Goal: Find contact information: Find contact information

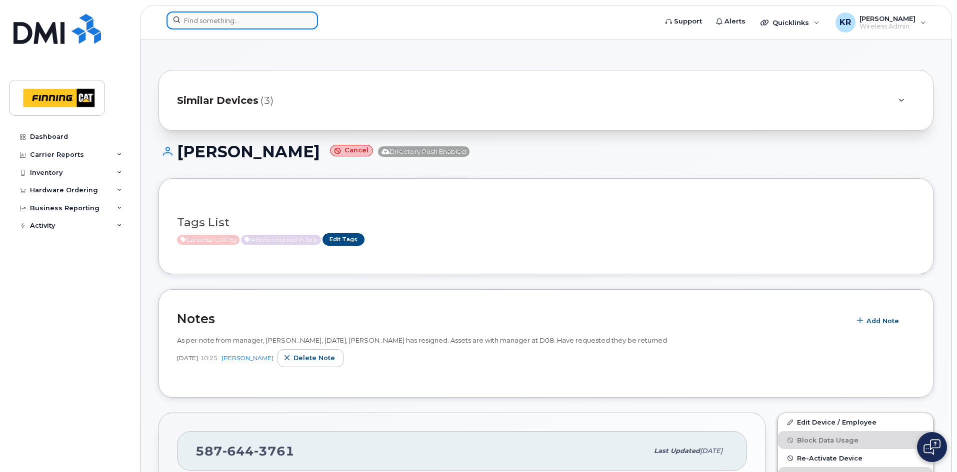
click at [221, 20] on input at bounding box center [241, 20] width 151 height 18
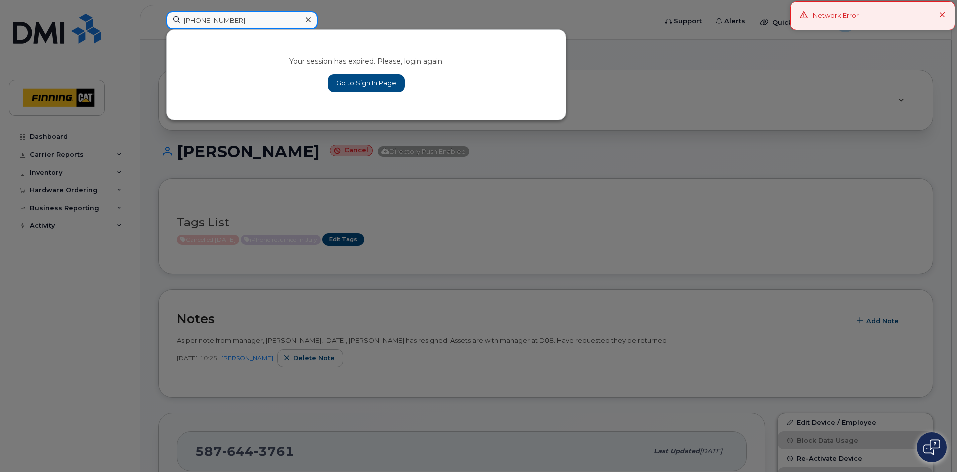
type input "306-741-6783"
click at [351, 83] on link "Go to Sign In Page" at bounding box center [366, 83] width 77 height 18
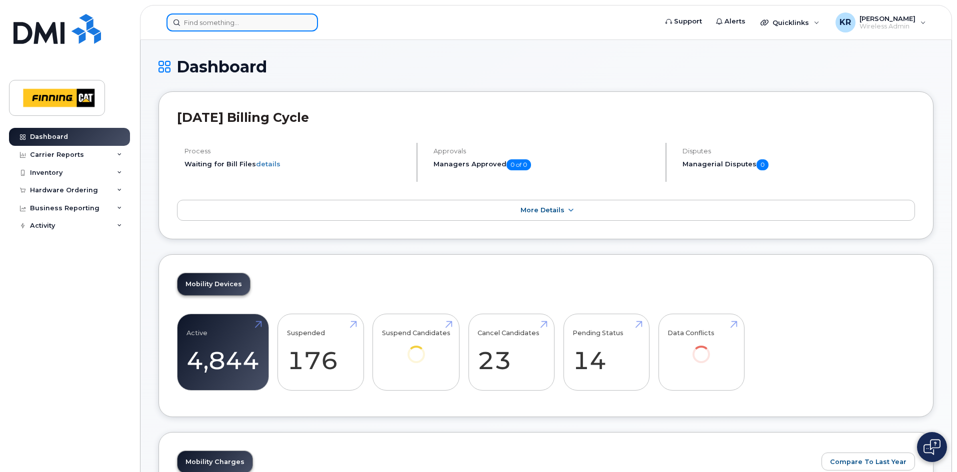
click at [206, 21] on input at bounding box center [241, 22] width 151 height 18
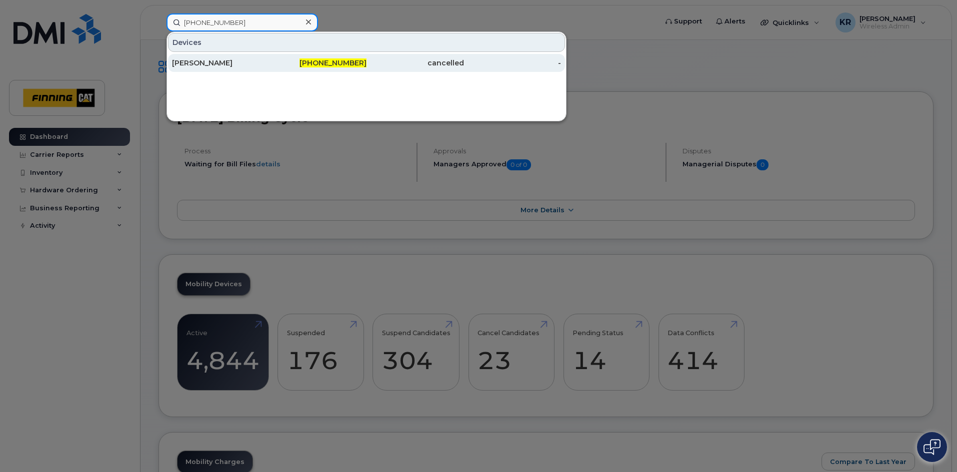
type input "306-741-6783"
click at [247, 64] on div "[PERSON_NAME]" at bounding box center [220, 63] width 97 height 10
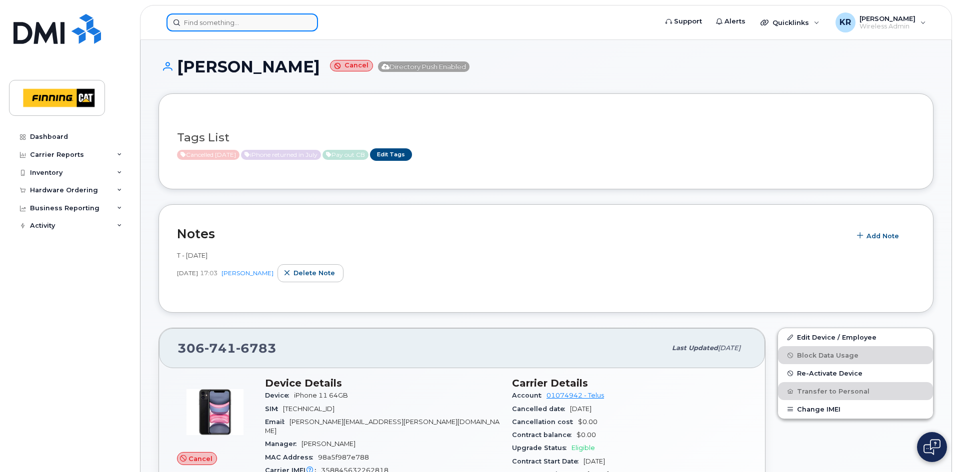
click at [277, 23] on input at bounding box center [241, 22] width 151 height 18
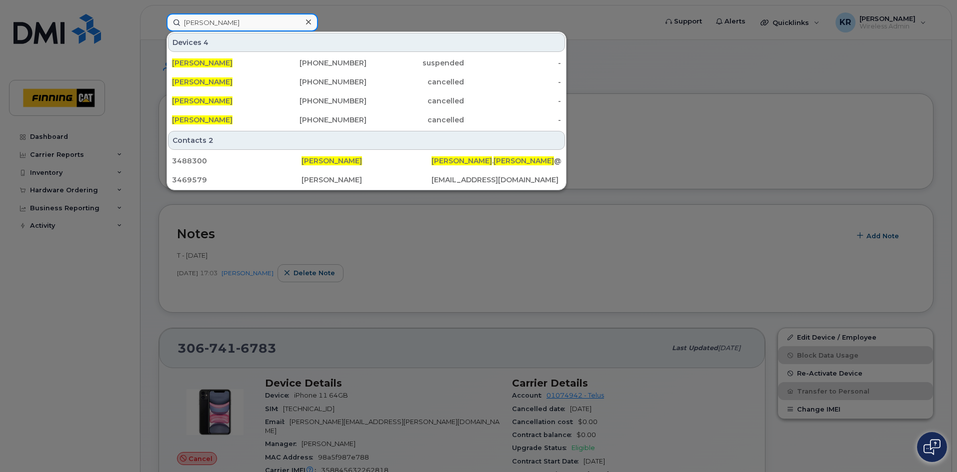
type input "[PERSON_NAME]"
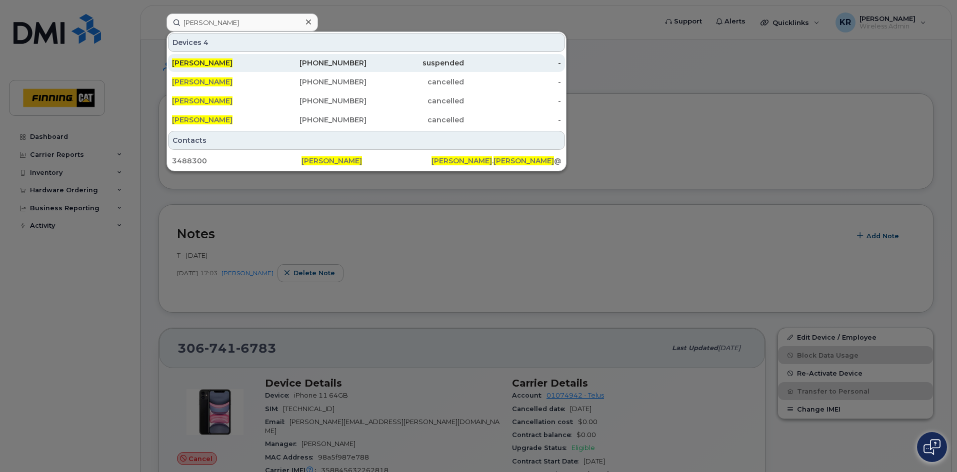
click at [344, 62] on div "[PHONE_NUMBER]" at bounding box center [317, 63] width 97 height 10
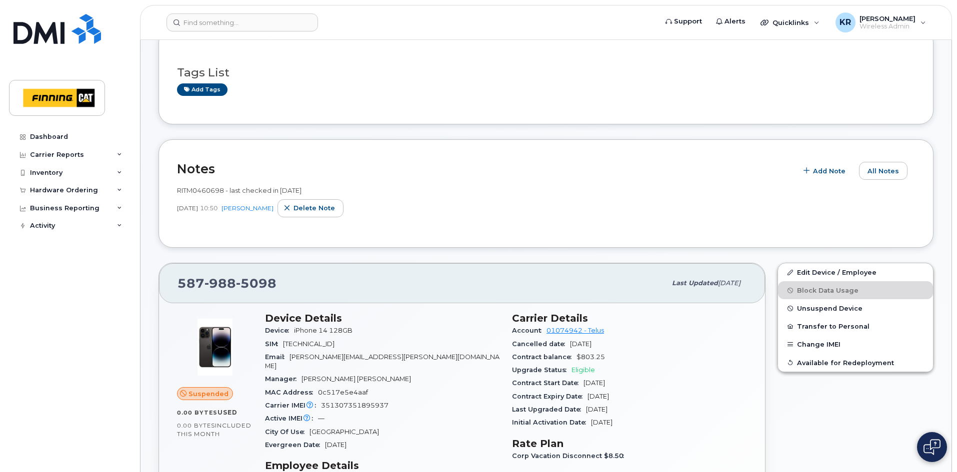
scroll to position [200, 0]
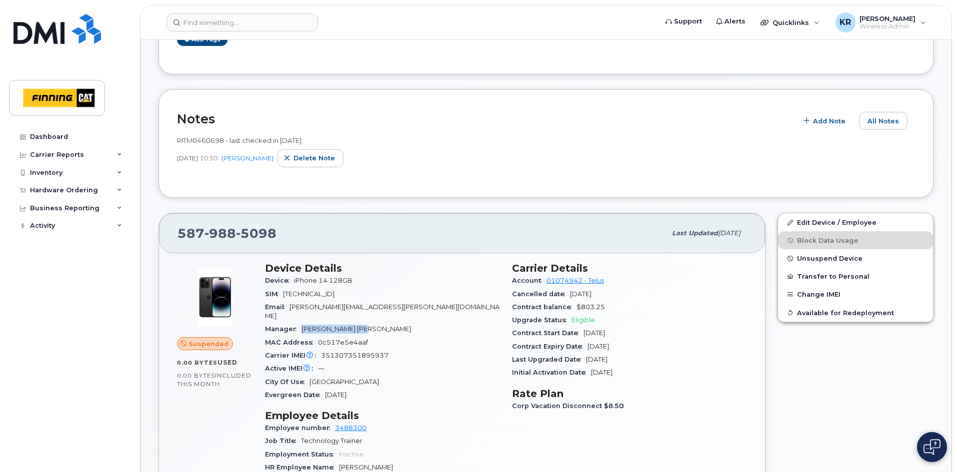
drag, startPoint x: 303, startPoint y: 319, endPoint x: 356, endPoint y: 321, distance: 53.0
click at [356, 323] on div "Manager Christine St Jean" at bounding box center [382, 329] width 235 height 13
copy span "Christine St Jean"
